Goal: Information Seeking & Learning: Learn about a topic

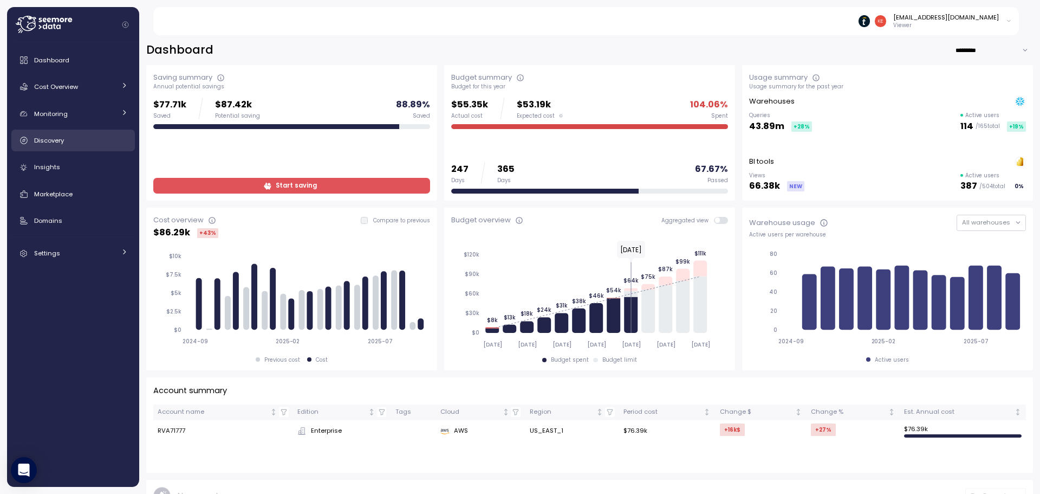
click at [89, 139] on div "Discovery" at bounding box center [81, 140] width 94 height 11
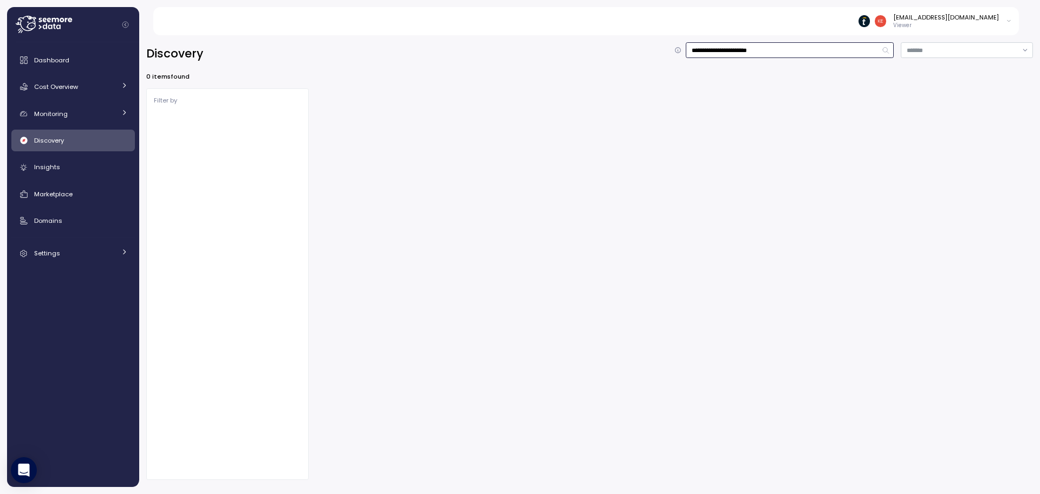
click at [750, 46] on input "**********" at bounding box center [790, 50] width 208 height 16
click at [749, 45] on input "**********" at bounding box center [790, 50] width 208 height 16
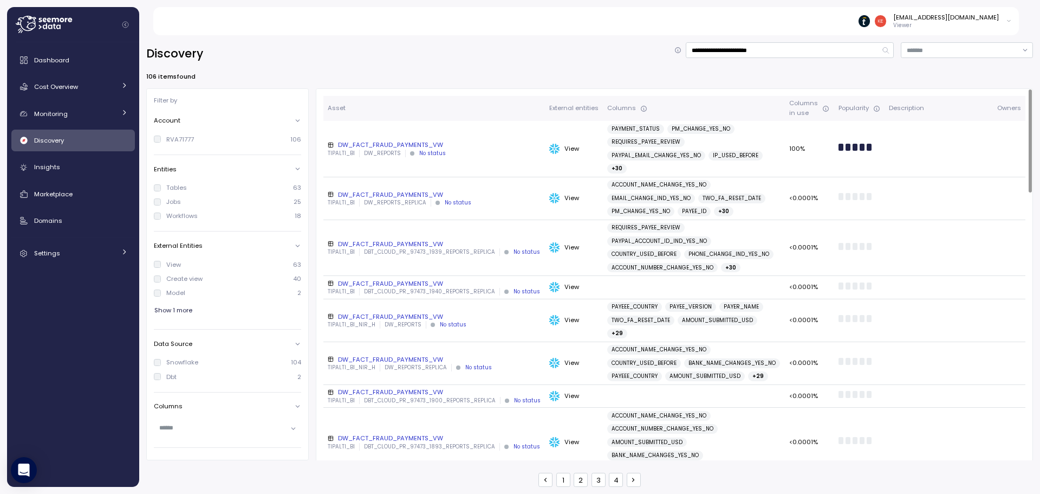
click at [463, 140] on div "DW_FACT_FRAUD_PAYMENTS_VW" at bounding box center [434, 144] width 213 height 9
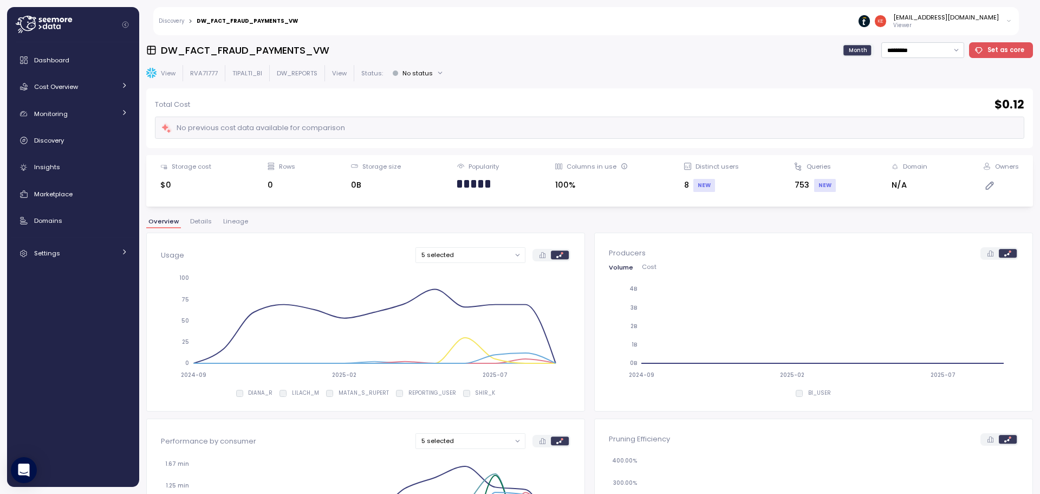
click at [230, 213] on div "DW_FACT_FRAUD_PAYMENTS_VW Month ********* Set as core View RVA71777 TIPALTI_BI …" at bounding box center [589, 264] width 887 height 444
click at [232, 218] on span "Lineage" at bounding box center [235, 221] width 25 height 6
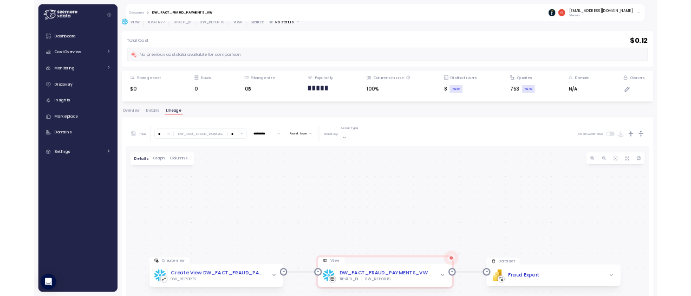
scroll to position [54, 0]
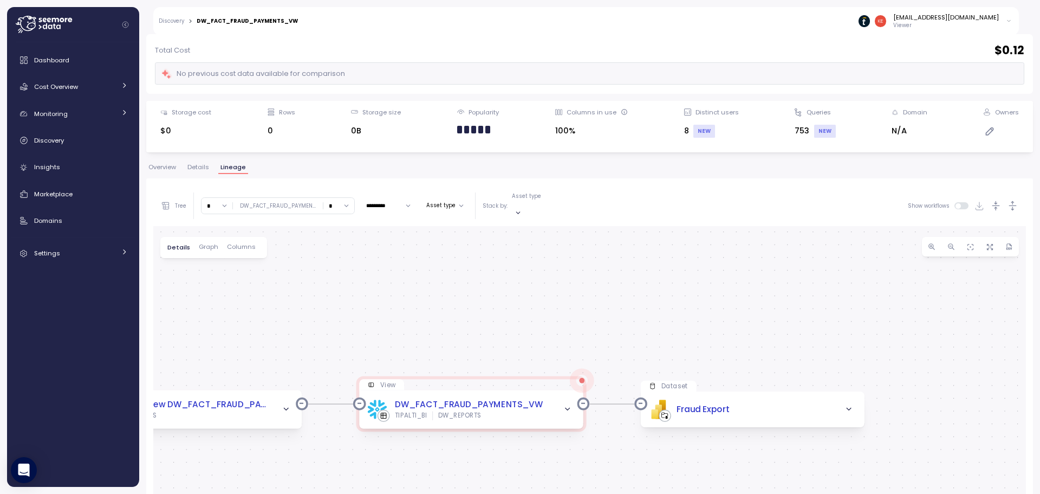
drag, startPoint x: 499, startPoint y: 325, endPoint x: 341, endPoint y: 295, distance: 159.8
click at [341, 295] on div "Create view Create View DW_FACT_FRAUD_PAYMENTS_VW DW_REPORTS View DW_FACT_FRAUD…" at bounding box center [589, 431] width 873 height 411
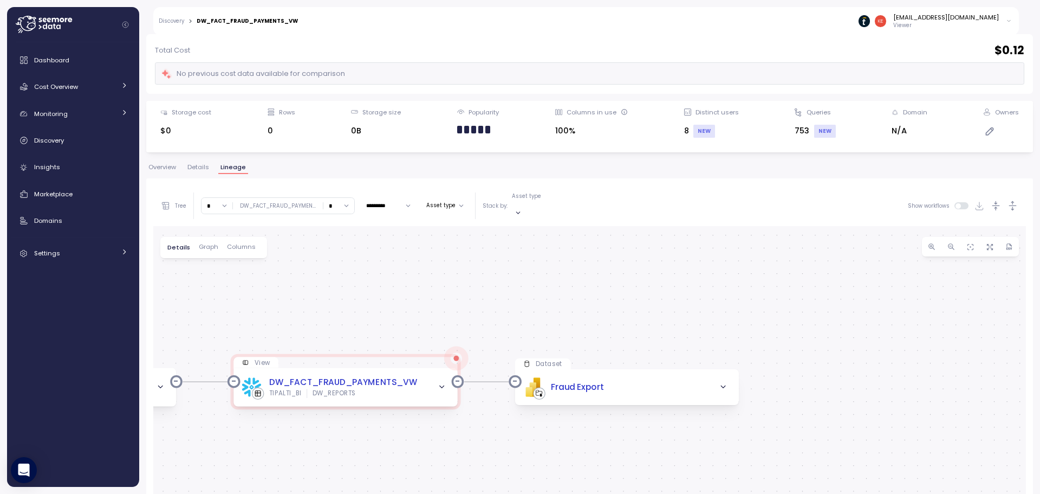
click at [653, 419] on div "Create view Create View DW_FACT_FRAUD_PAYMENTS_VW DW_REPORTS View DW_FACT_FRAUD…" at bounding box center [589, 431] width 873 height 411
click at [651, 394] on div "Create view Create View DW_FACT_FRAUD_PAYMENTS_VW DW_REPORTS View DW_FACT_FRAUD…" at bounding box center [589, 431] width 873 height 411
click at [649, 378] on div "PBI Logo Created with Sketch. Fraud Export" at bounding box center [625, 385] width 207 height 19
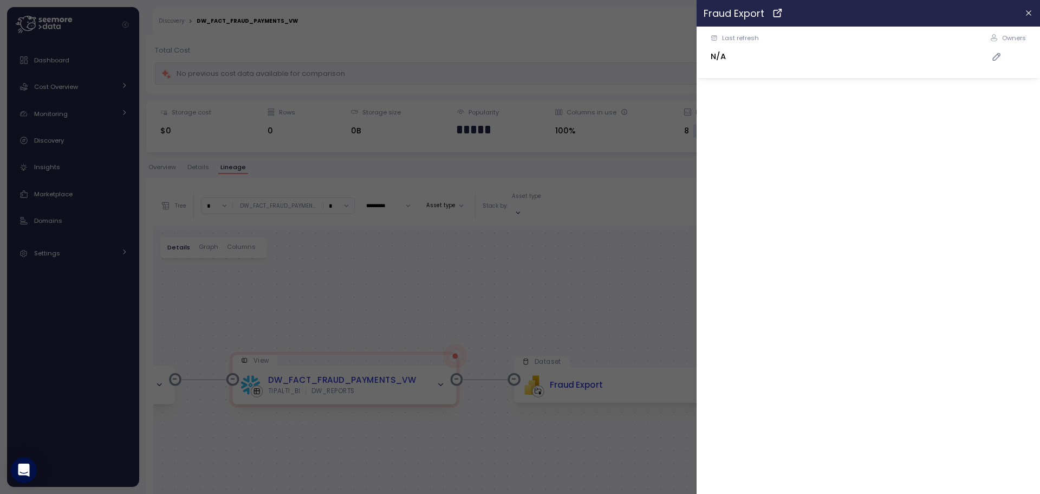
click at [476, 257] on div at bounding box center [520, 247] width 1040 height 494
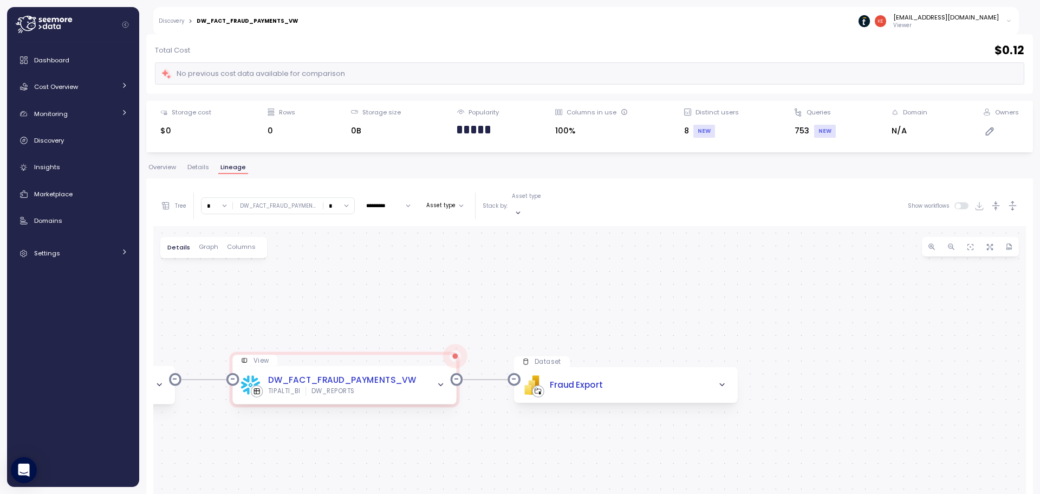
click at [433, 202] on button "Asset type" at bounding box center [445, 205] width 46 height 13
click at [345, 198] on input "*" at bounding box center [339, 206] width 31 height 16
type input "*"
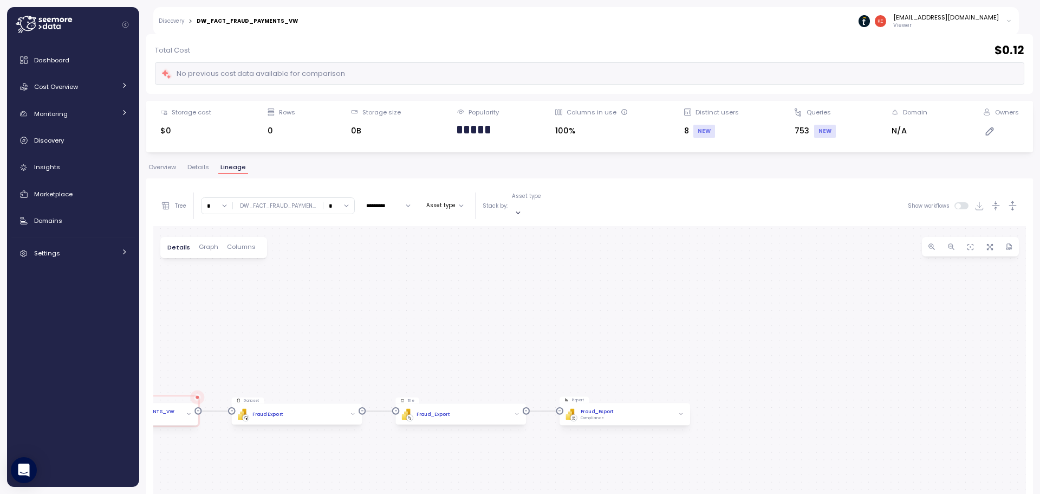
drag, startPoint x: 737, startPoint y: 316, endPoint x: 496, endPoint y: 288, distance: 242.2
click at [496, 288] on div "Create view Create View DW_FACT_FRAUD_PAYMENTS_VW DW_REPORTS View DW_FACT_FRAUD…" at bounding box center [589, 431] width 873 height 411
drag, startPoint x: 303, startPoint y: 361, endPoint x: 503, endPoint y: 308, distance: 206.7
click at [503, 308] on div "Create view Create View DW_FACT_FRAUD_PAYMENTS_VW DW_REPORTS View DW_FACT_FRAUD…" at bounding box center [589, 431] width 873 height 411
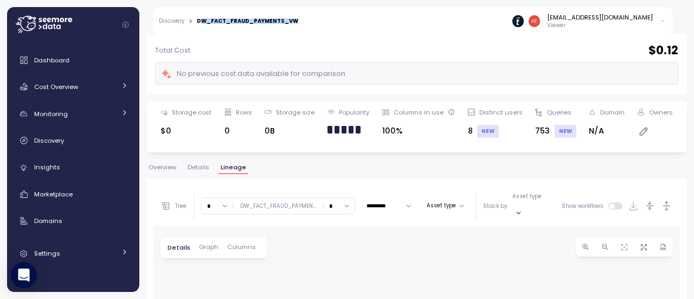
drag, startPoint x: 202, startPoint y: 22, endPoint x: 293, endPoint y: 24, distance: 91.1
click at [293, 24] on div "Discovery > DW_FACT_FRAUD_PAYMENTS_VW [EMAIL_ADDRESS][DOMAIN_NAME] Viewer" at bounding box center [412, 21] width 519 height 28
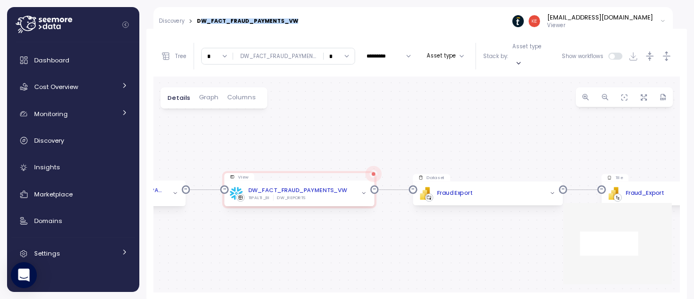
drag, startPoint x: 363, startPoint y: 169, endPoint x: 296, endPoint y: 148, distance: 69.8
click at [296, 148] on div "Create view Create View DW_FACT_FRAUD_PAYMENTS_VW DW_REPORTS View DW_FACT_FRAUD…" at bounding box center [416, 184] width 526 height 216
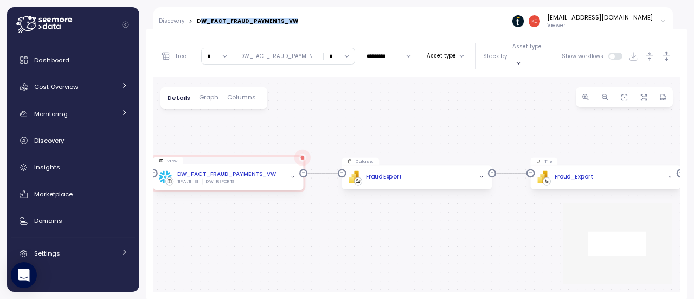
drag, startPoint x: 358, startPoint y: 138, endPoint x: 287, endPoint y: 122, distance: 72.8
click at [287, 122] on div "Create view Create View DW_FACT_FRAUD_PAYMENTS_VW DW_REPORTS View DW_FACT_FRAUD…" at bounding box center [416, 184] width 526 height 216
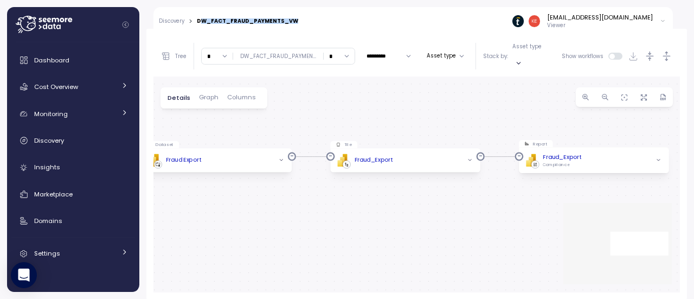
drag, startPoint x: 474, startPoint y: 127, endPoint x: 274, endPoint y: 110, distance: 200.7
click at [274, 110] on div "Create view Create View DW_FACT_FRAUD_PAYMENTS_VW DW_REPORTS View DW_FACT_FRAUD…" at bounding box center [416, 184] width 526 height 216
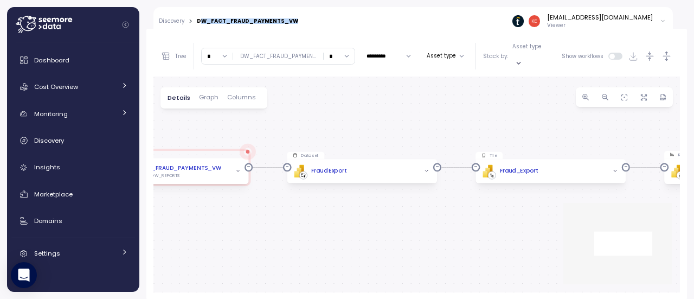
drag, startPoint x: 274, startPoint y: 110, endPoint x: 419, endPoint y: 121, distance: 145.6
click at [419, 121] on div "Create view Create View DW_FACT_FRAUD_PAYMENTS_VW DW_REPORTS View DW_FACT_FRAUD…" at bounding box center [416, 184] width 526 height 216
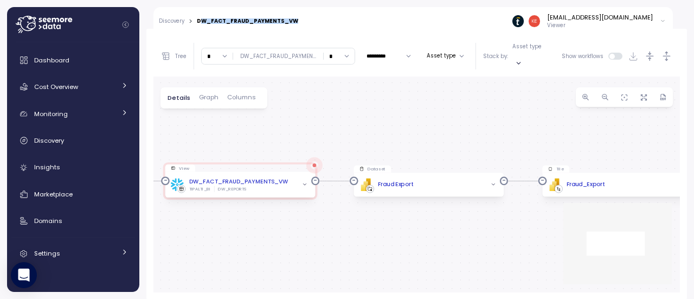
drag, startPoint x: 419, startPoint y: 121, endPoint x: 486, endPoint y: 134, distance: 68.0
click at [486, 134] on div "Create view Create View DW_FACT_FRAUD_PAYMENTS_VW DW_REPORTS View DW_FACT_FRAUD…" at bounding box center [416, 184] width 526 height 216
